Goal: Task Accomplishment & Management: Complete application form

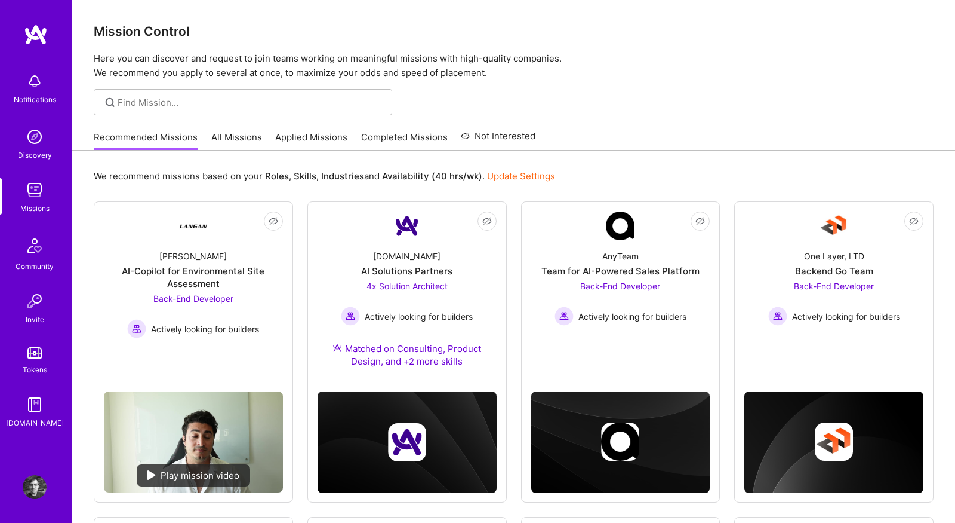
click at [251, 150] on div "Recommended Missions All Missions Applied Missions Completed Missions Not Inter…" at bounding box center [513, 137] width 883 height 26
click at [232, 139] on link "All Missions" at bounding box center [236, 141] width 51 height 20
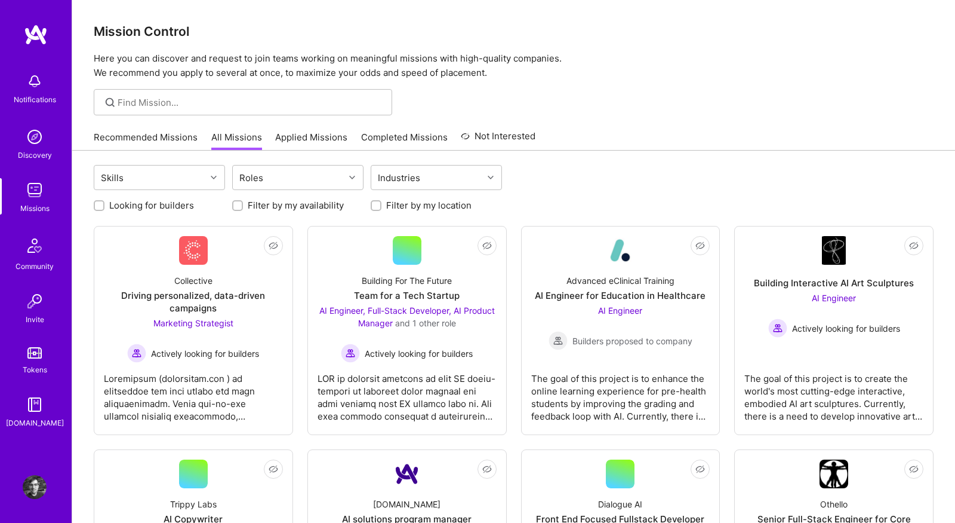
click at [306, 149] on link "Applied Missions" at bounding box center [311, 141] width 72 height 20
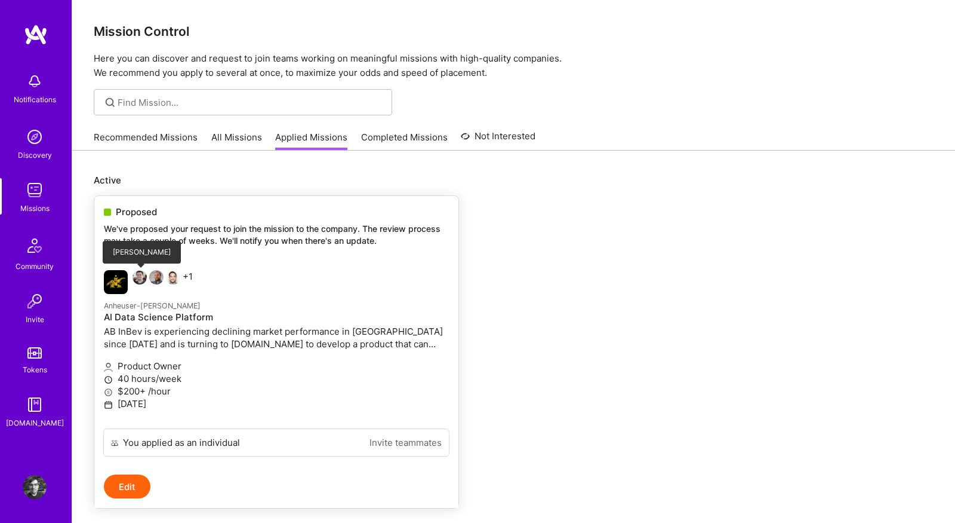
click at [140, 276] on img at bounding box center [140, 277] width 14 height 14
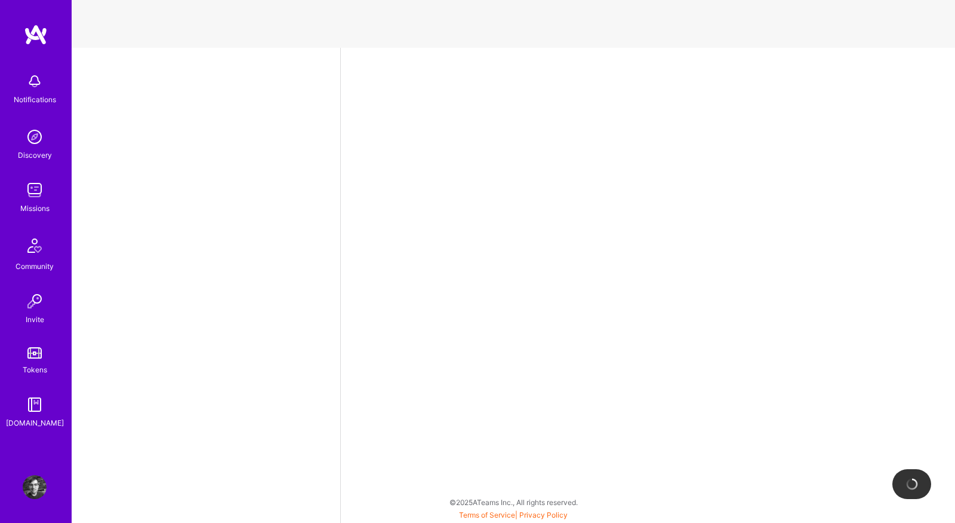
select select "US"
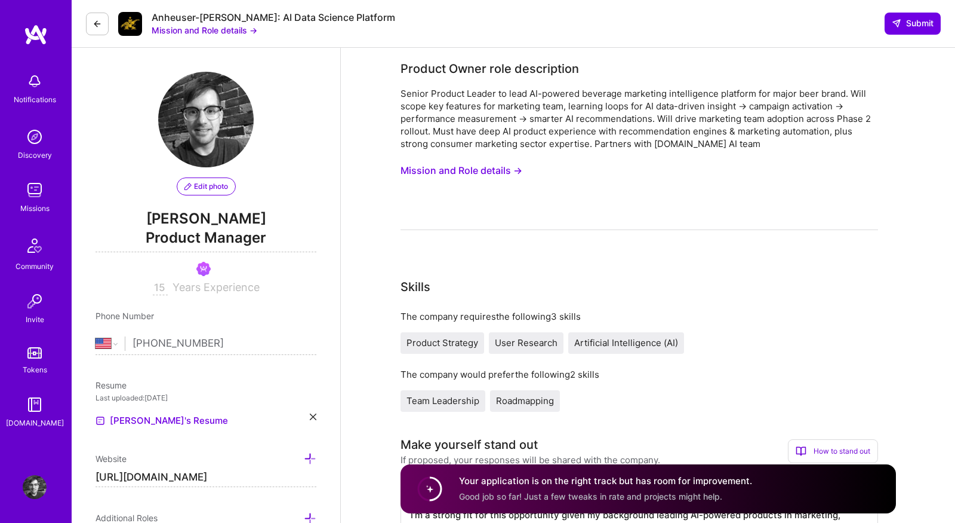
click at [32, 198] on img at bounding box center [35, 190] width 24 height 24
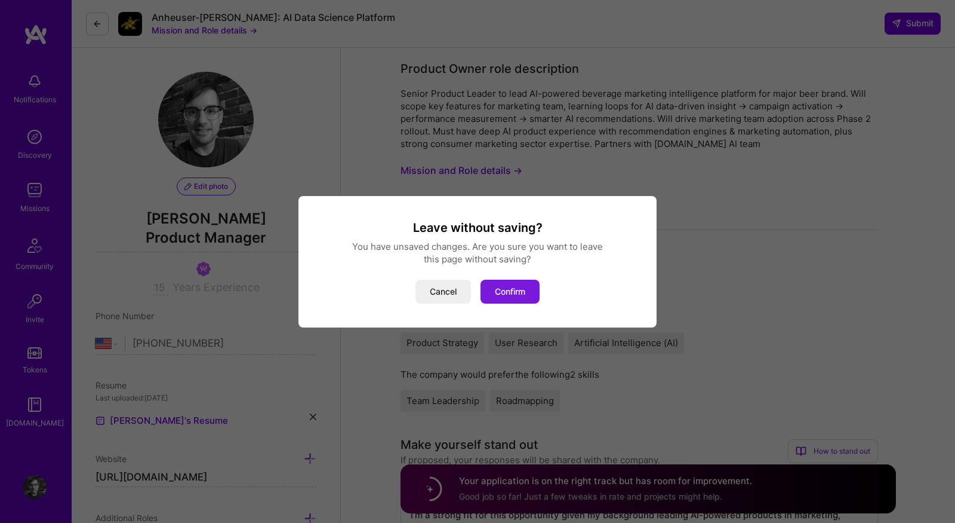
click at [523, 296] on button "Confirm" at bounding box center [510, 291] width 59 height 24
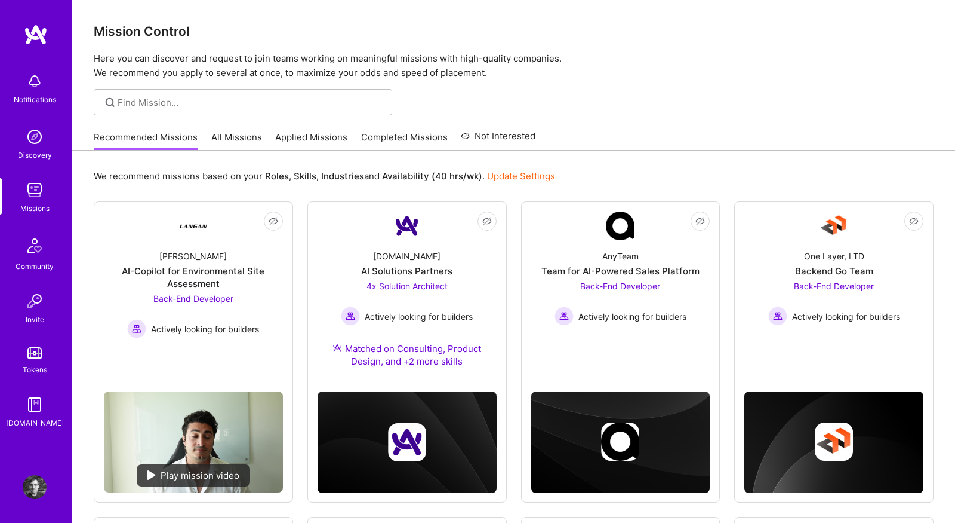
click at [236, 141] on link "All Missions" at bounding box center [236, 141] width 51 height 20
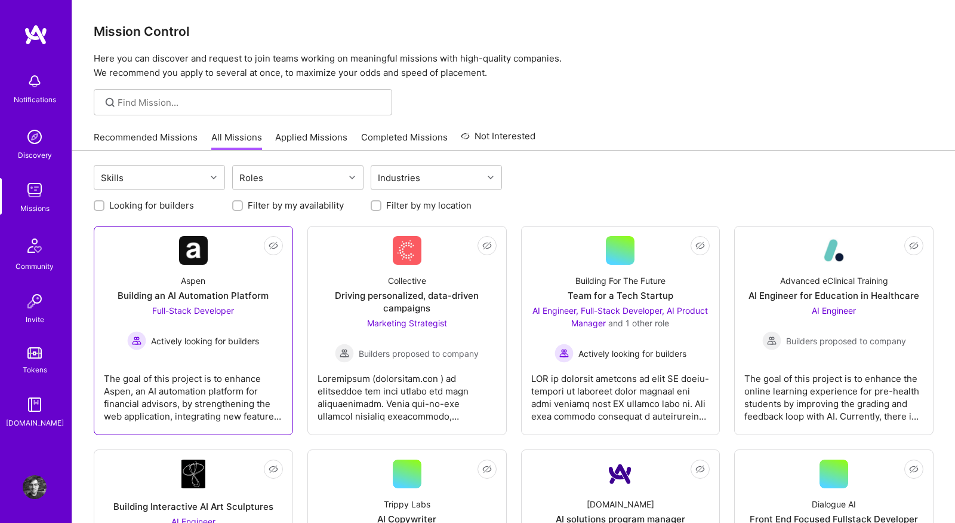
click at [234, 378] on div "The goal of this project is to enhance Aspen, an AI automation platform for fin…" at bounding box center [193, 392] width 179 height 60
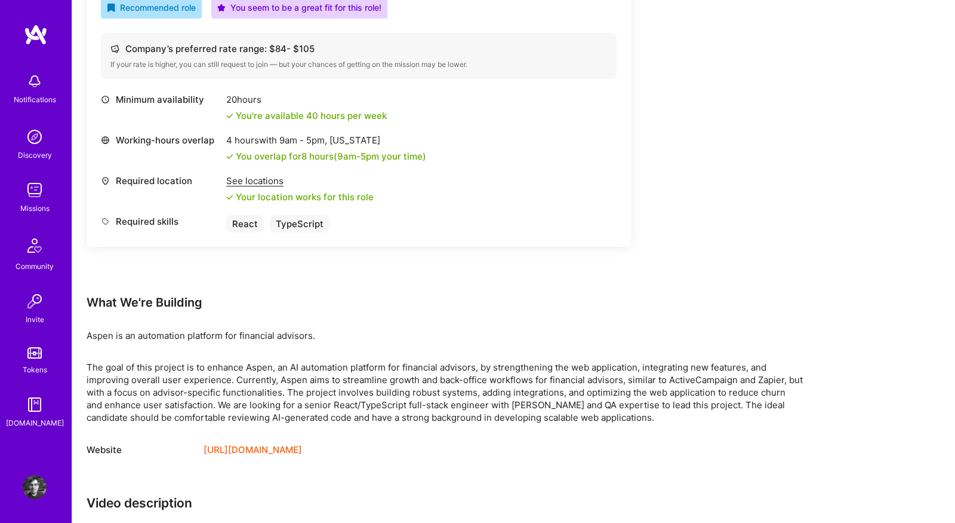
scroll to position [732, 0]
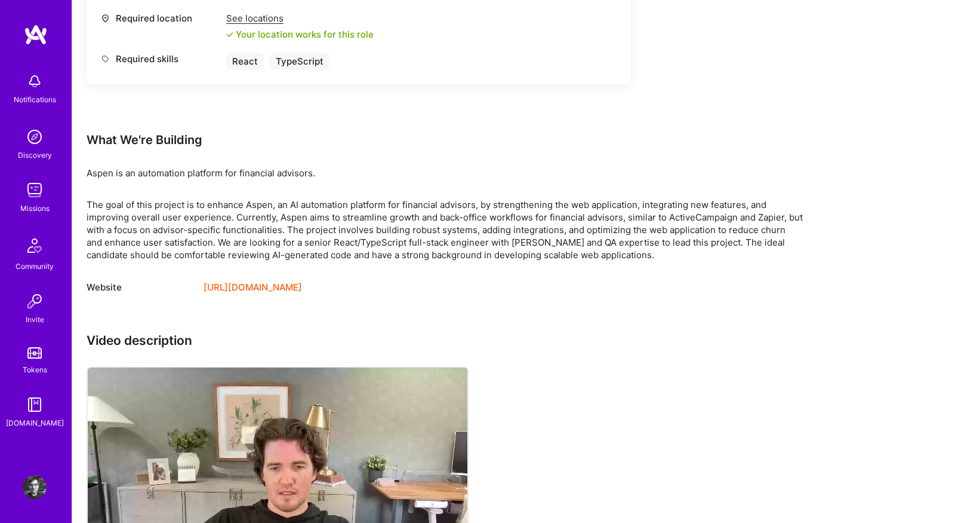
click at [269, 294] on div "Earn tokens for inviting a new A.Teamer to this mission Do you know the perfect…" at bounding box center [445, 13] width 717 height 1142
click at [268, 283] on link "https://getaspen.com/" at bounding box center [253, 287] width 99 height 14
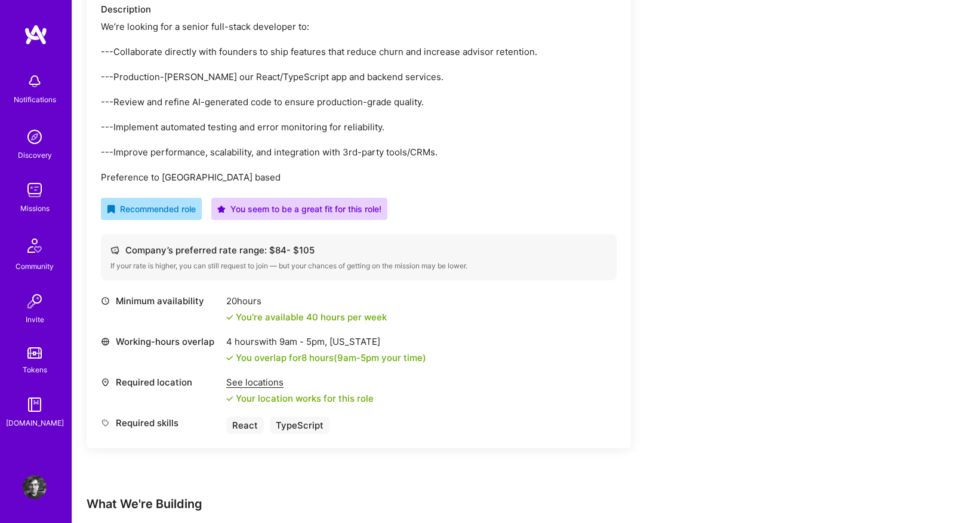
scroll to position [0, 0]
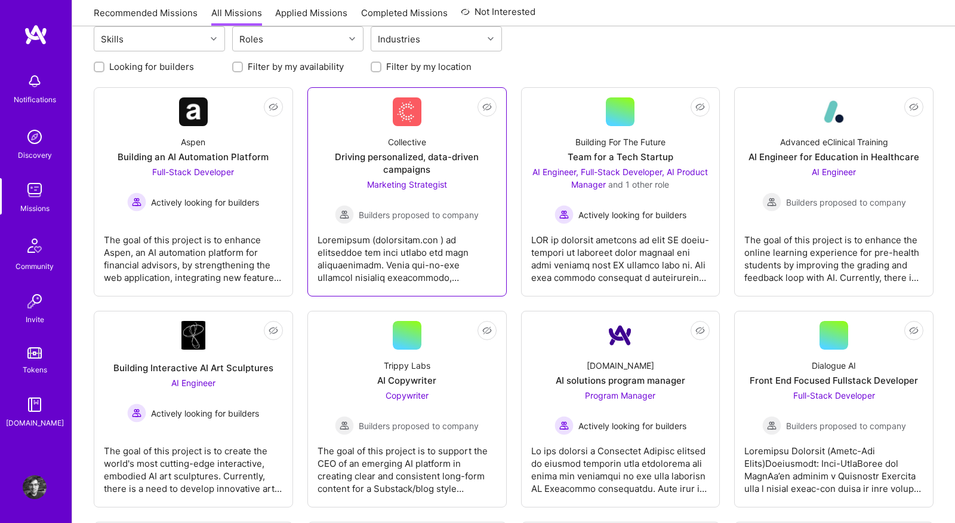
scroll to position [199, 0]
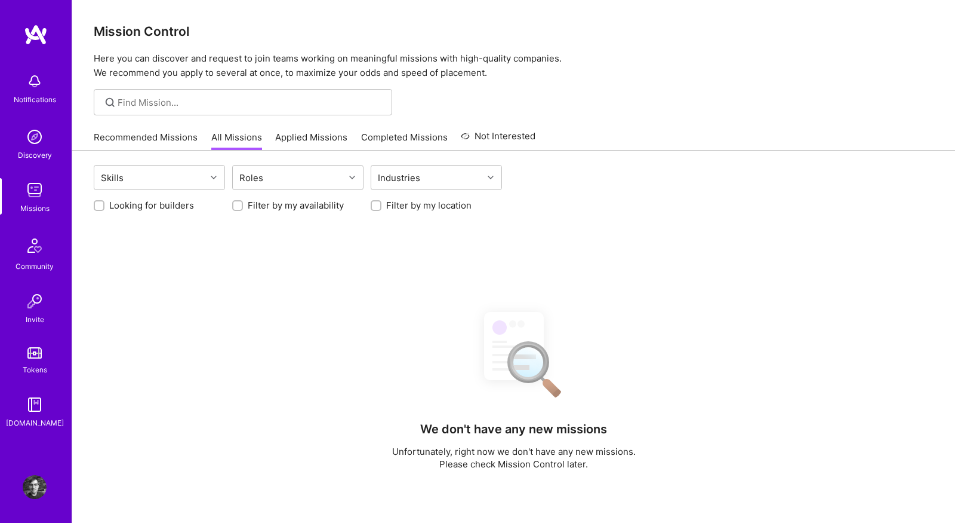
scroll to position [199, 0]
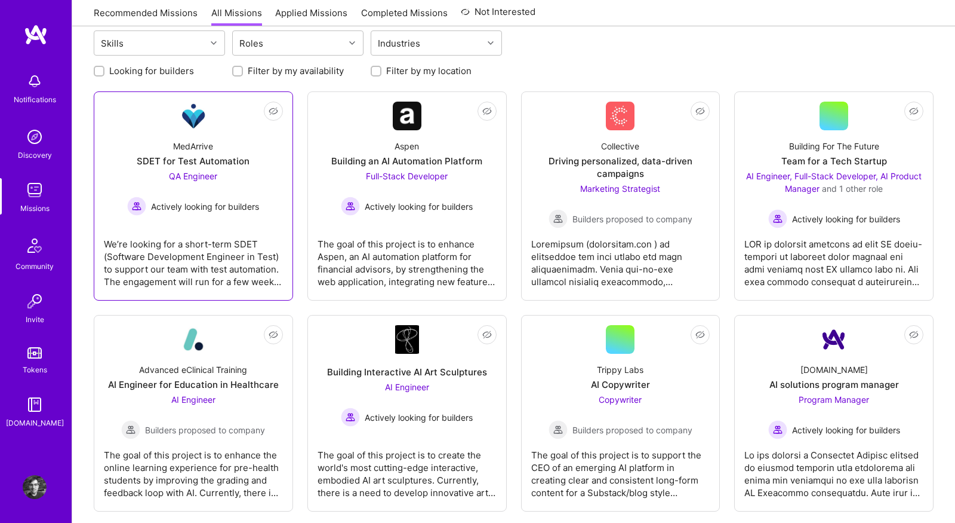
scroll to position [124, 0]
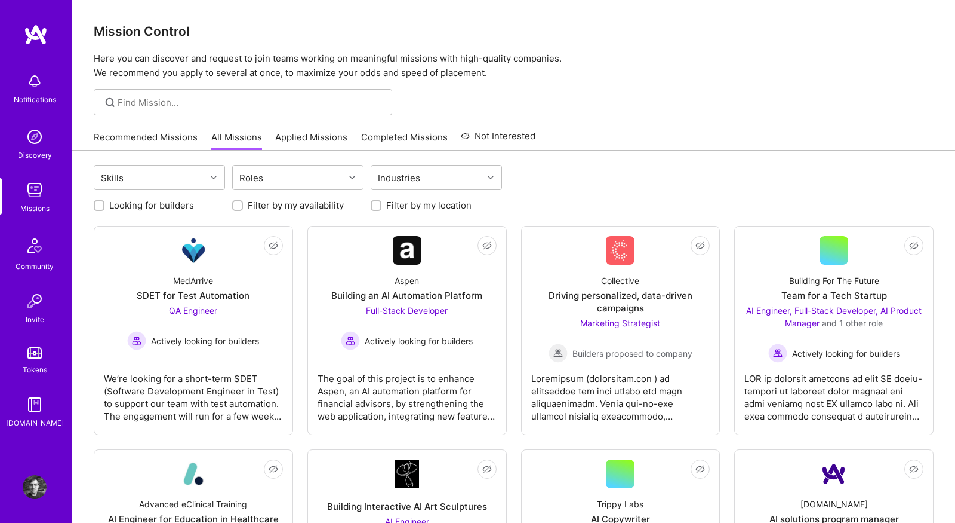
scroll to position [124, 0]
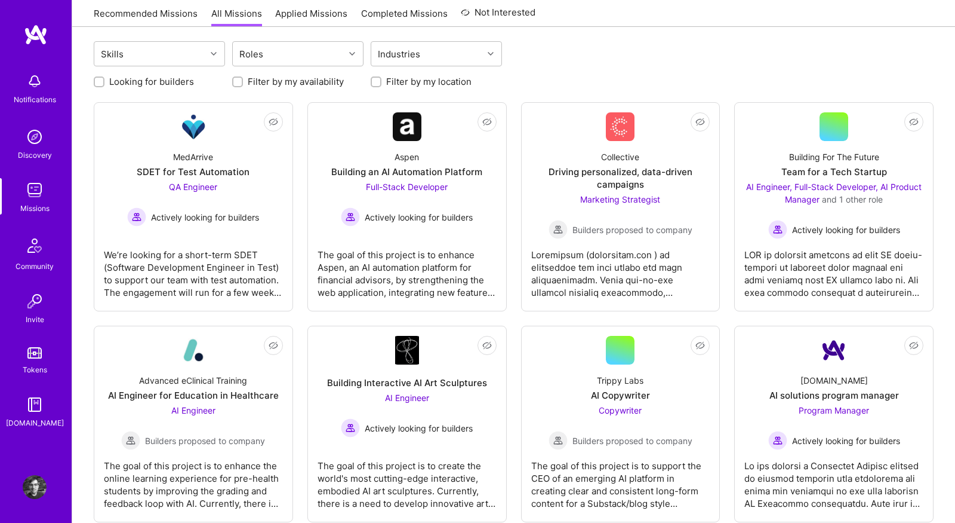
scroll to position [124, 0]
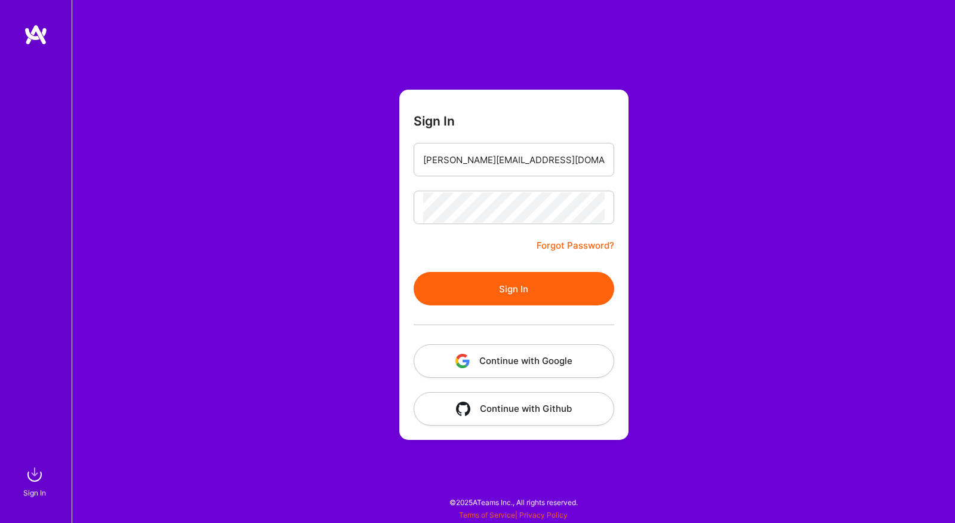
click at [463, 279] on button "Sign In" at bounding box center [514, 288] width 201 height 33
